Goal: Task Accomplishment & Management: Manage account settings

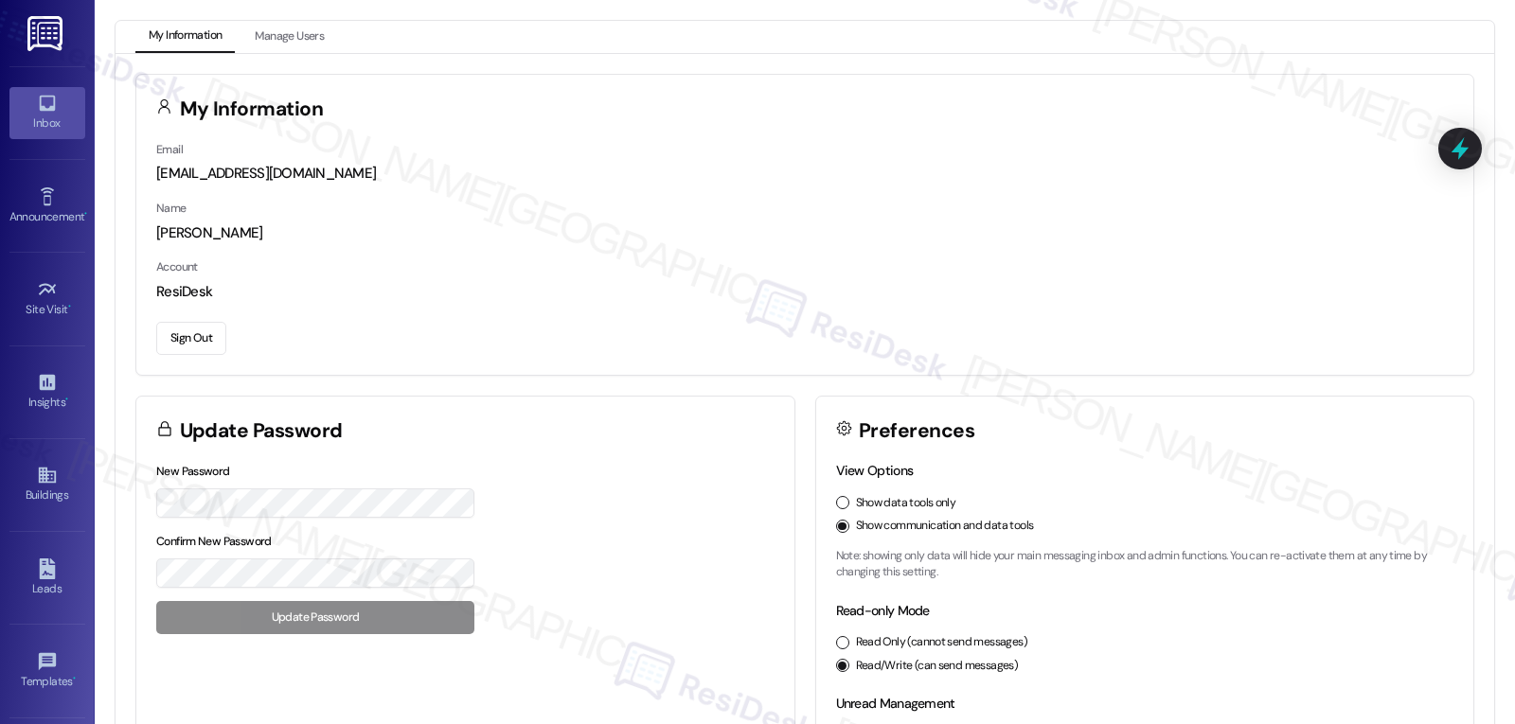
click at [49, 115] on div "Inbox" at bounding box center [47, 123] width 95 height 19
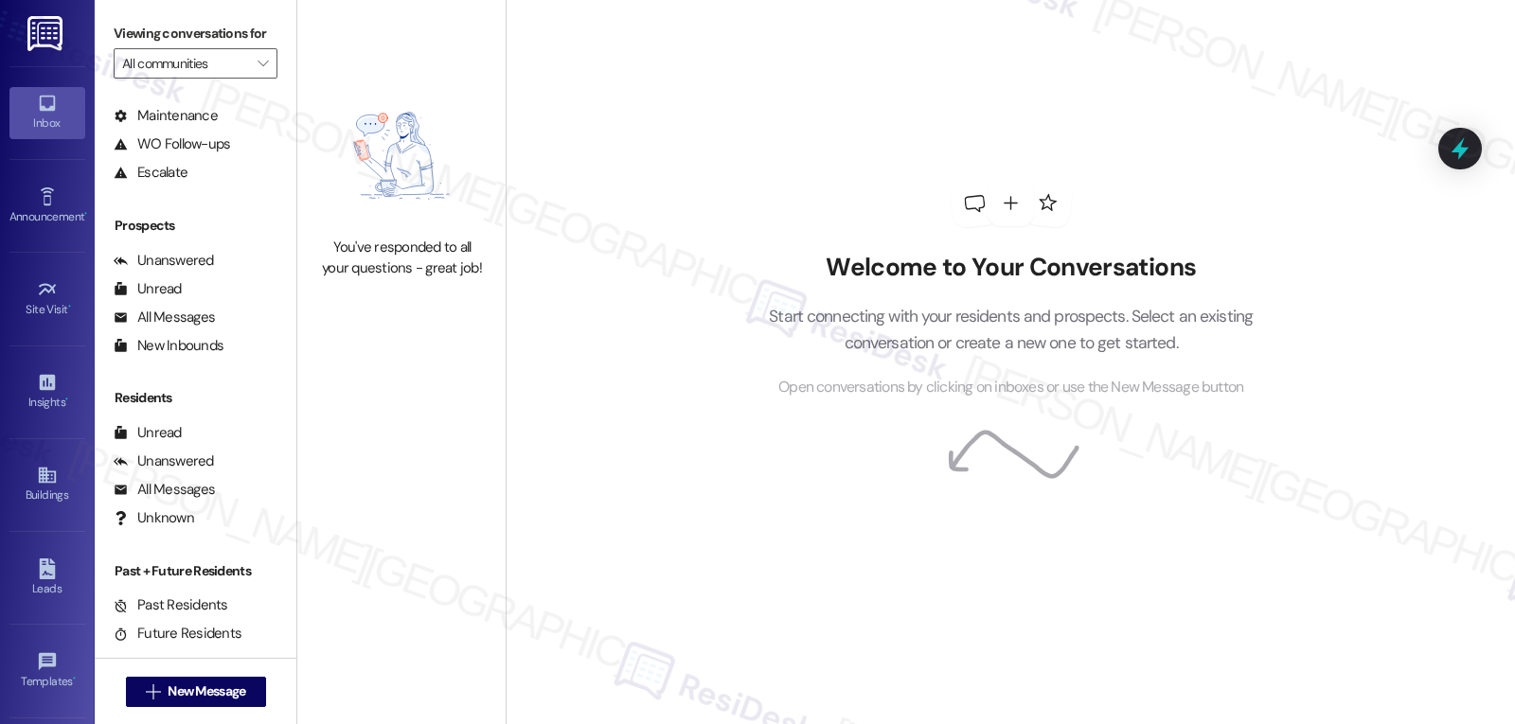
scroll to position [179, 0]
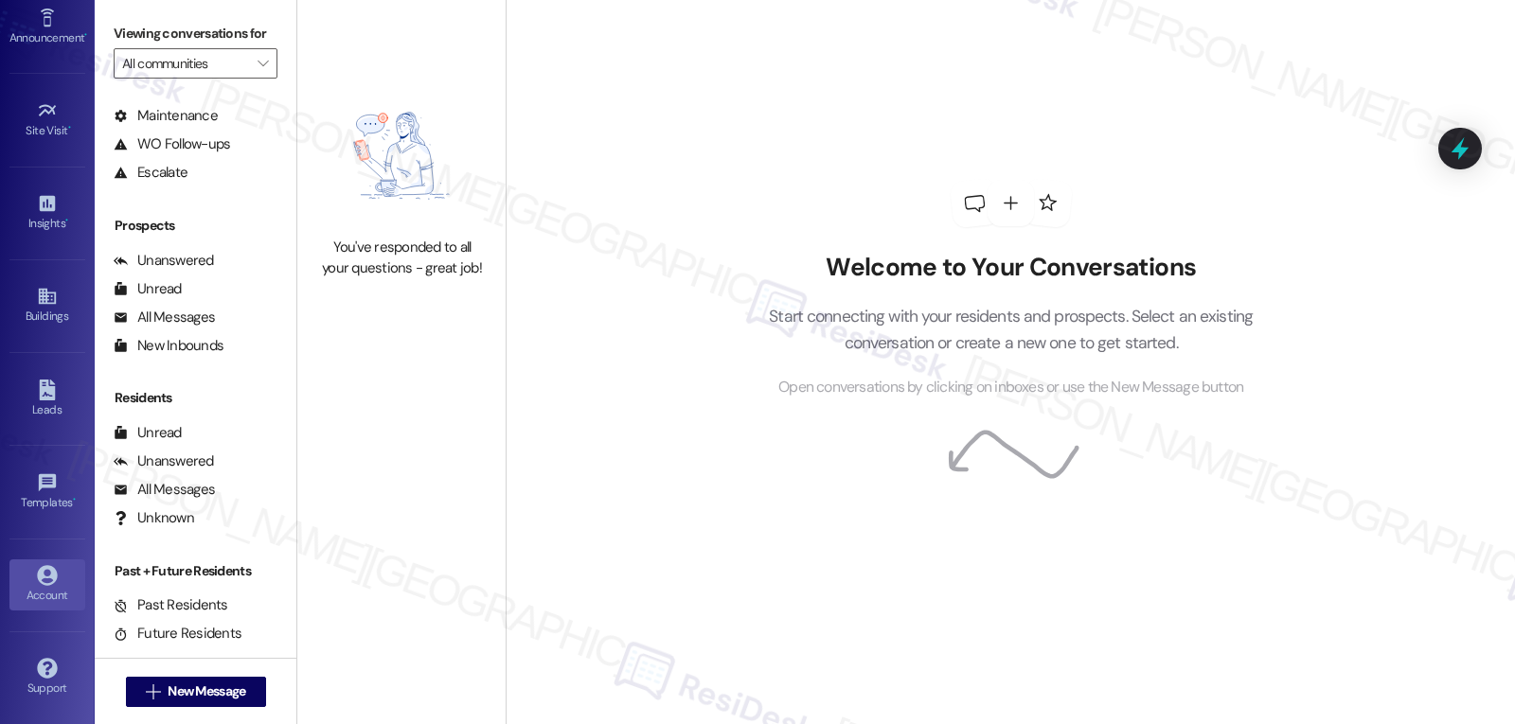
click at [58, 594] on div "Account" at bounding box center [47, 595] width 95 height 19
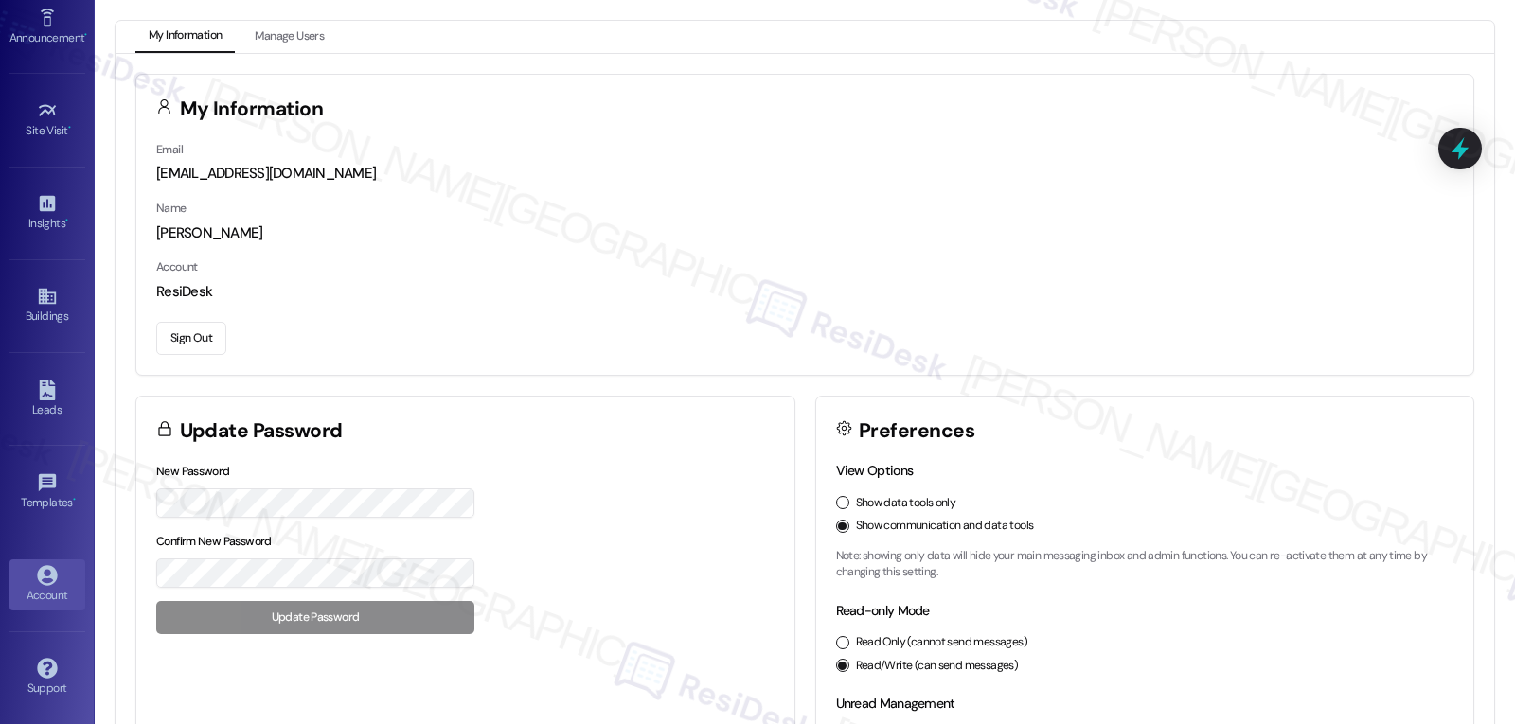
click at [204, 336] on button "Sign Out" at bounding box center [191, 338] width 70 height 33
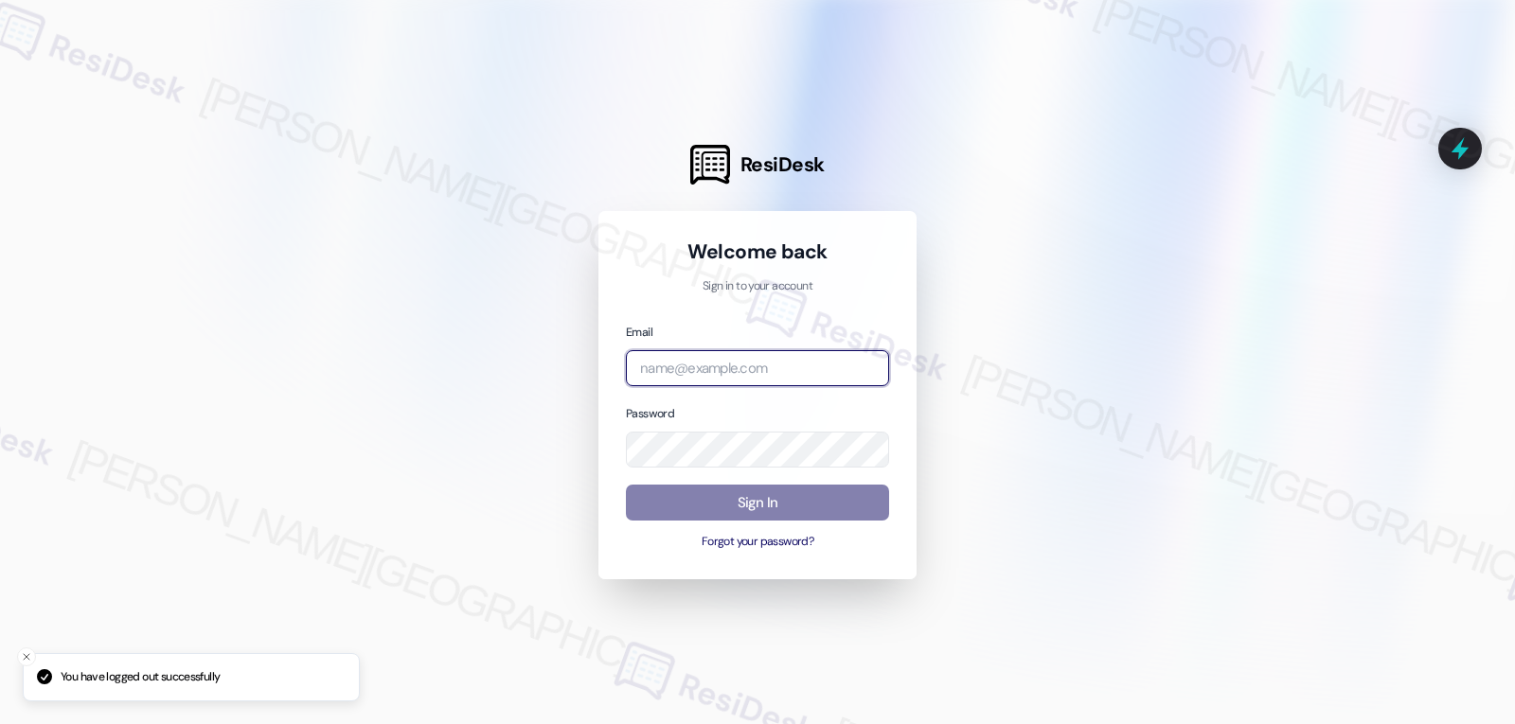
click at [666, 370] on input "email" at bounding box center [757, 368] width 263 height 37
click at [736, 374] on input "email" at bounding box center [757, 368] width 263 height 37
paste input "automated-surveys-birchstone_residential-jomar.punay@birchstone_[DOMAIN_NAME]"
type input "automated-surveys-birchstone_residential-jomar.punay@birchstone_[DOMAIN_NAME]"
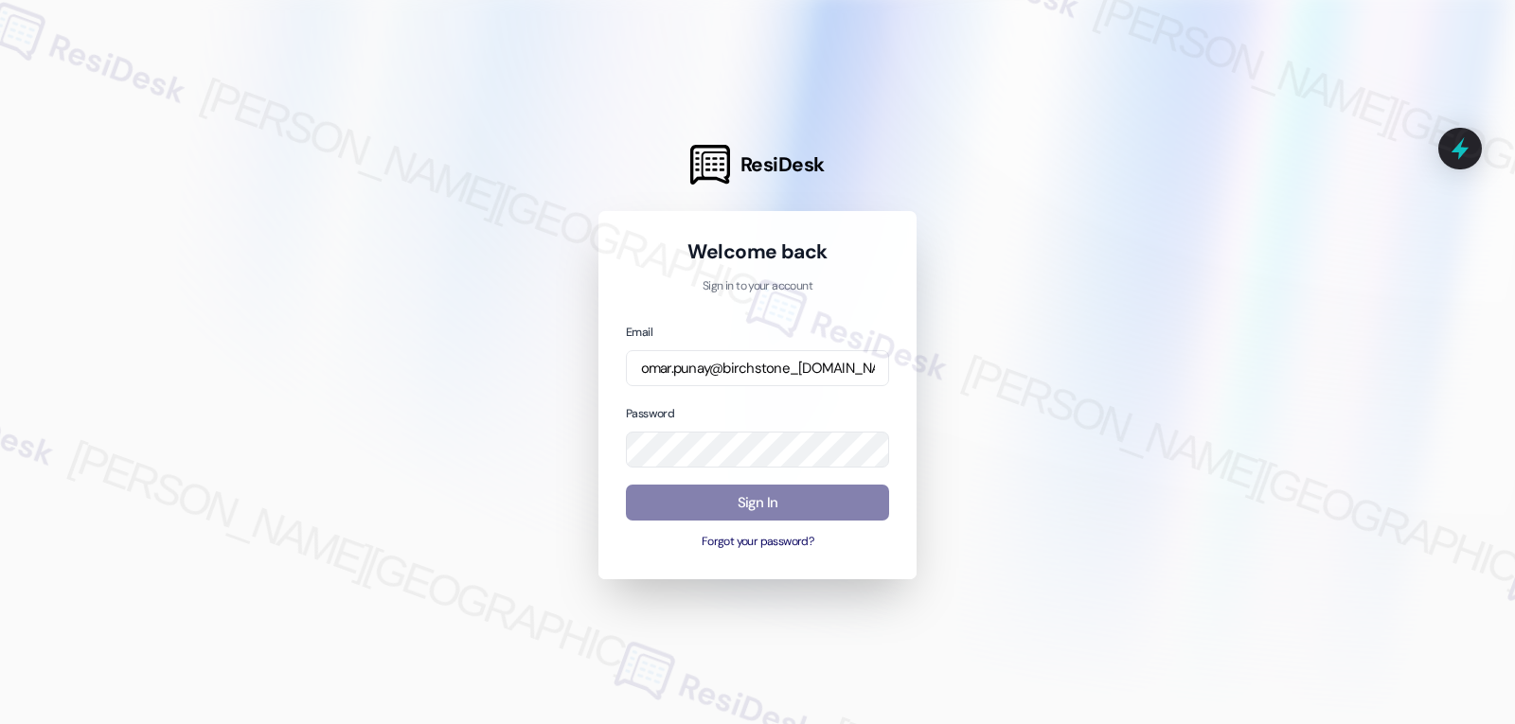
scroll to position [0, 0]
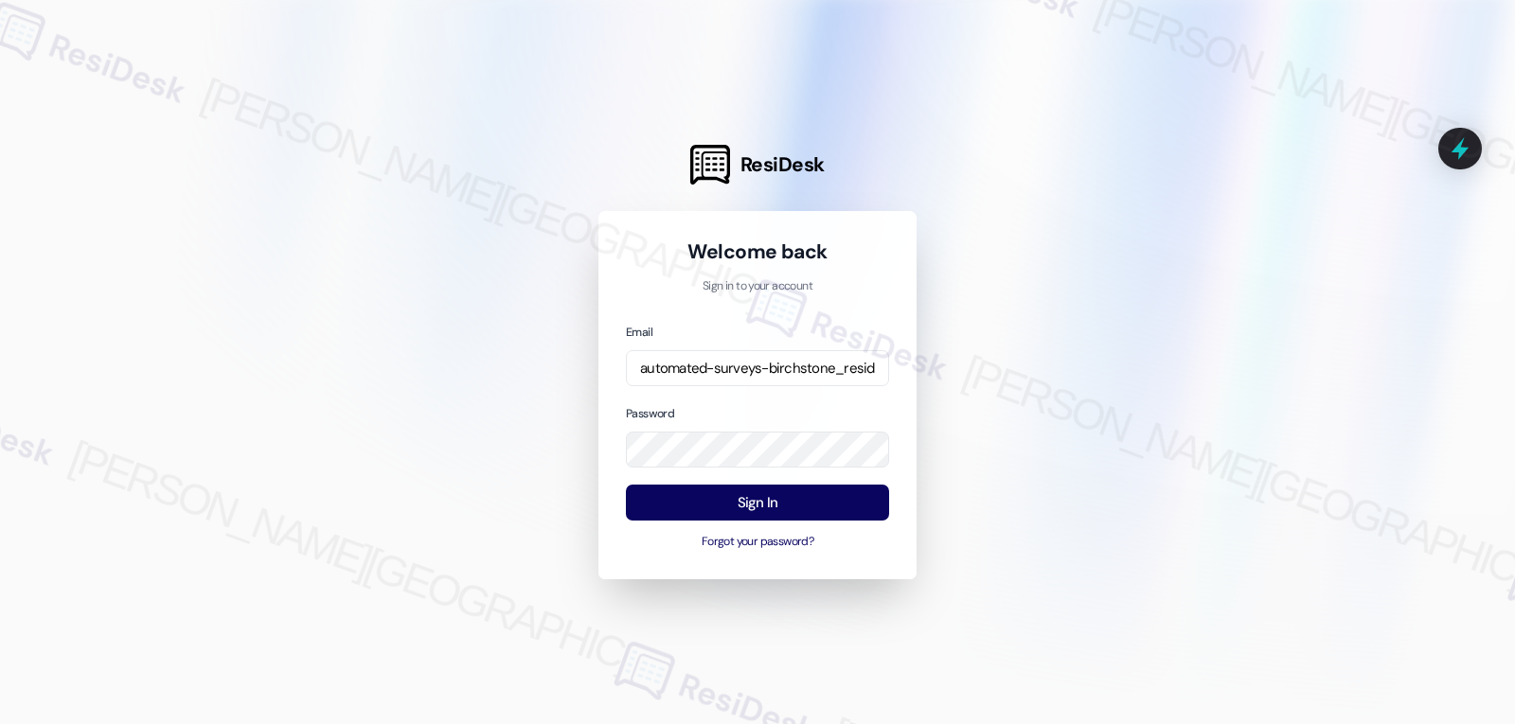
click at [765, 395] on div "Email automated-surveys-birchstone_residential-jomar.punay@birchstone_[DOMAIN_N…" at bounding box center [757, 437] width 263 height 230
click at [813, 504] on button "Sign In" at bounding box center [757, 503] width 263 height 37
